Goal: Information Seeking & Learning: Learn about a topic

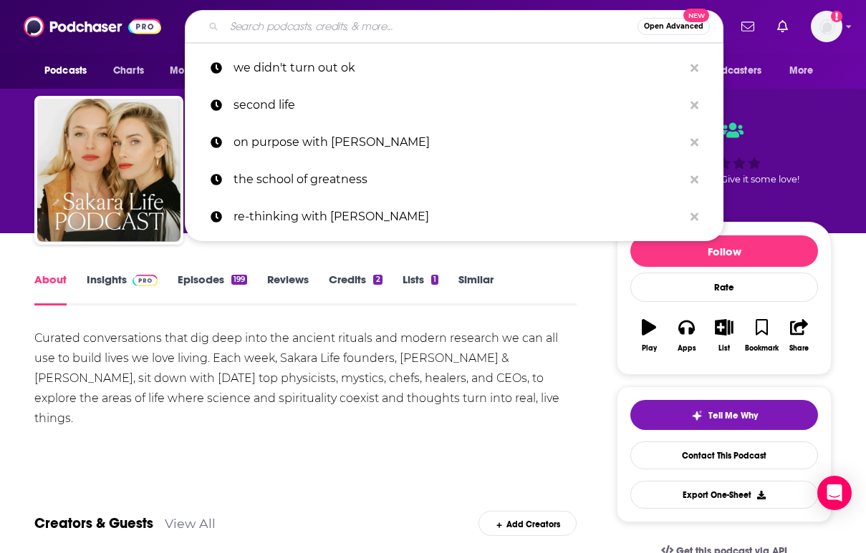
click at [266, 20] on input "Search podcasts, credits, & more..." at bounding box center [430, 26] width 413 height 23
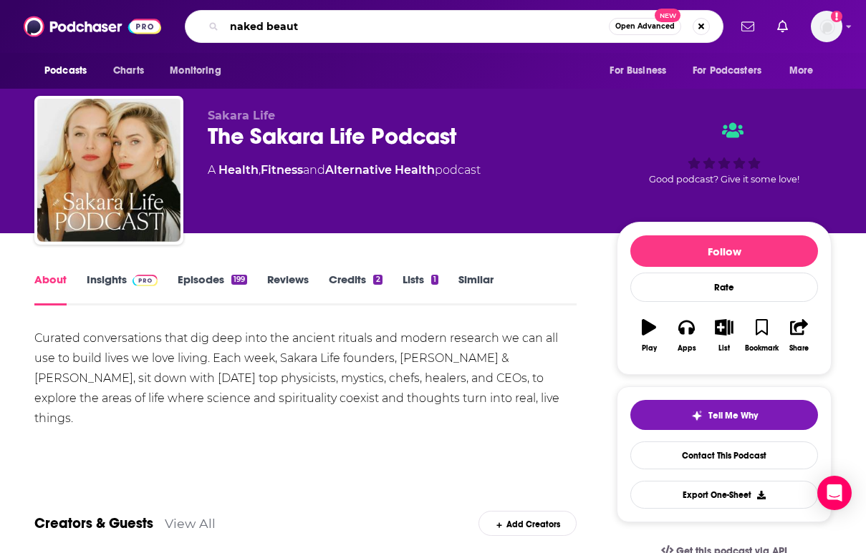
type input "naked beauty"
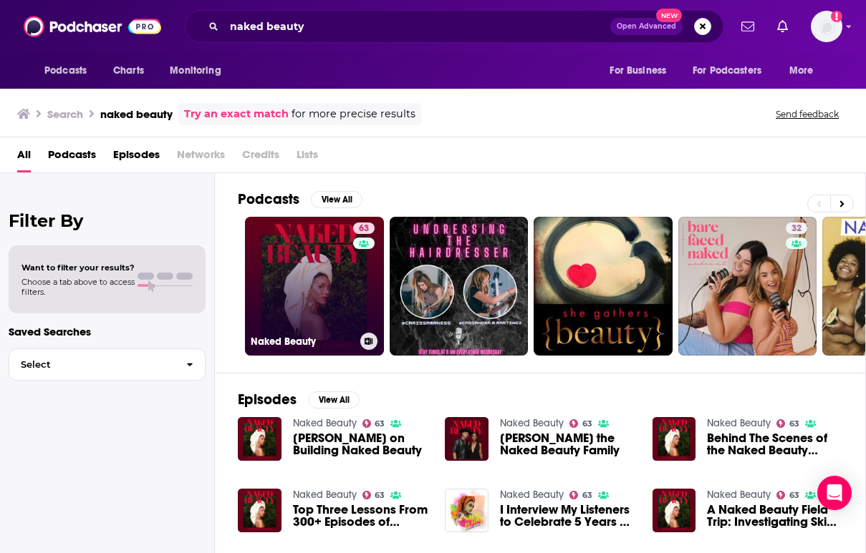
click at [322, 263] on link "63 Naked Beauty" at bounding box center [314, 286] width 139 height 139
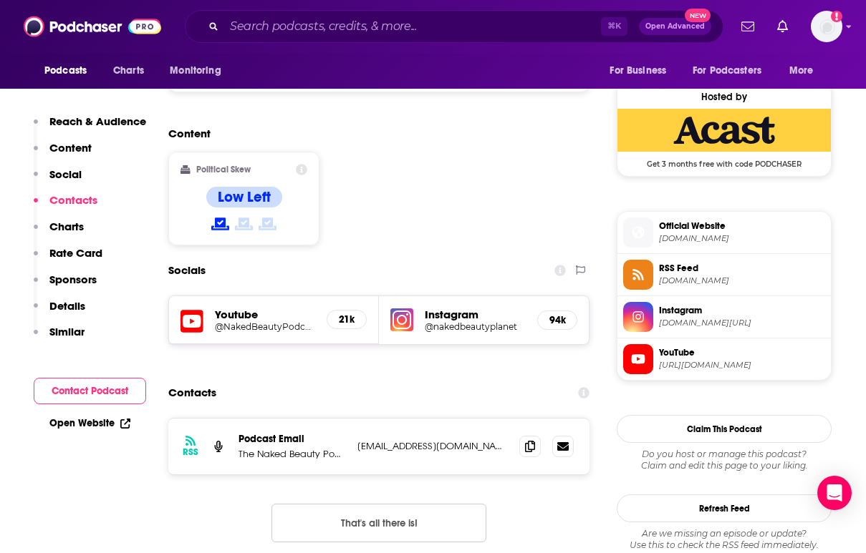
scroll to position [1317, 0]
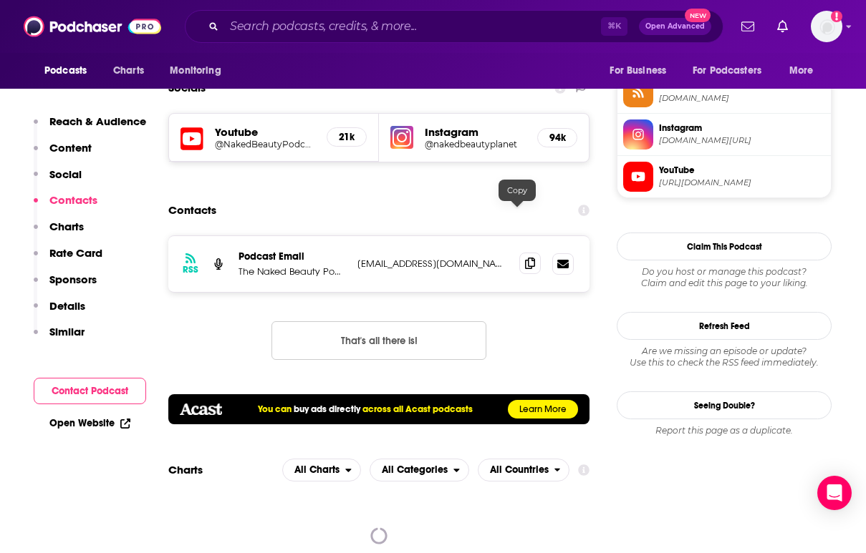
click at [525, 258] on icon at bounding box center [530, 263] width 10 height 11
